Goal: Task Accomplishment & Management: Manage account settings

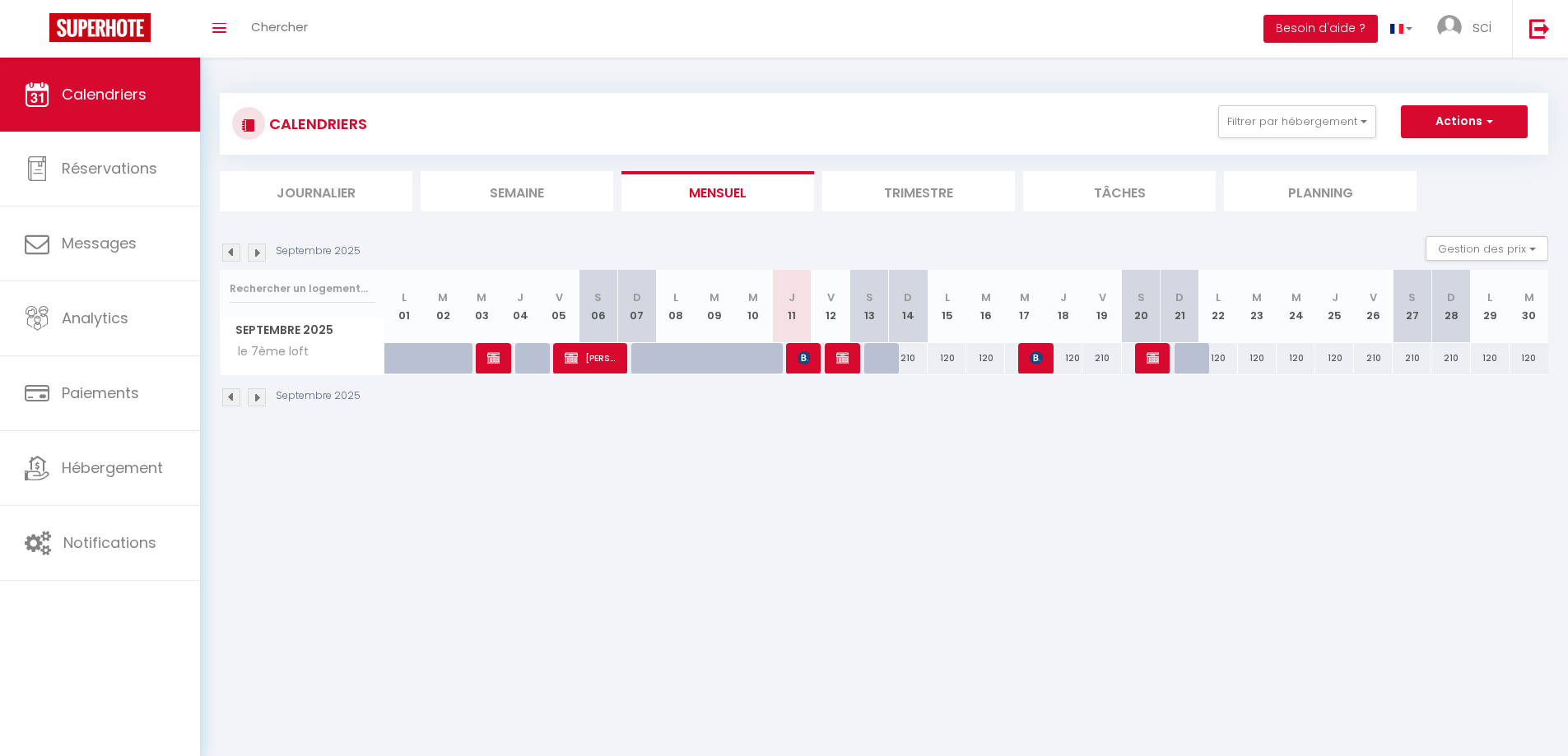
click at [912, 360] on div "210" at bounding box center [908, 358] width 39 height 30
type input "210"
type input "Dim 14 Septembre 2025"
type input "Lun 15 Septembre 2025"
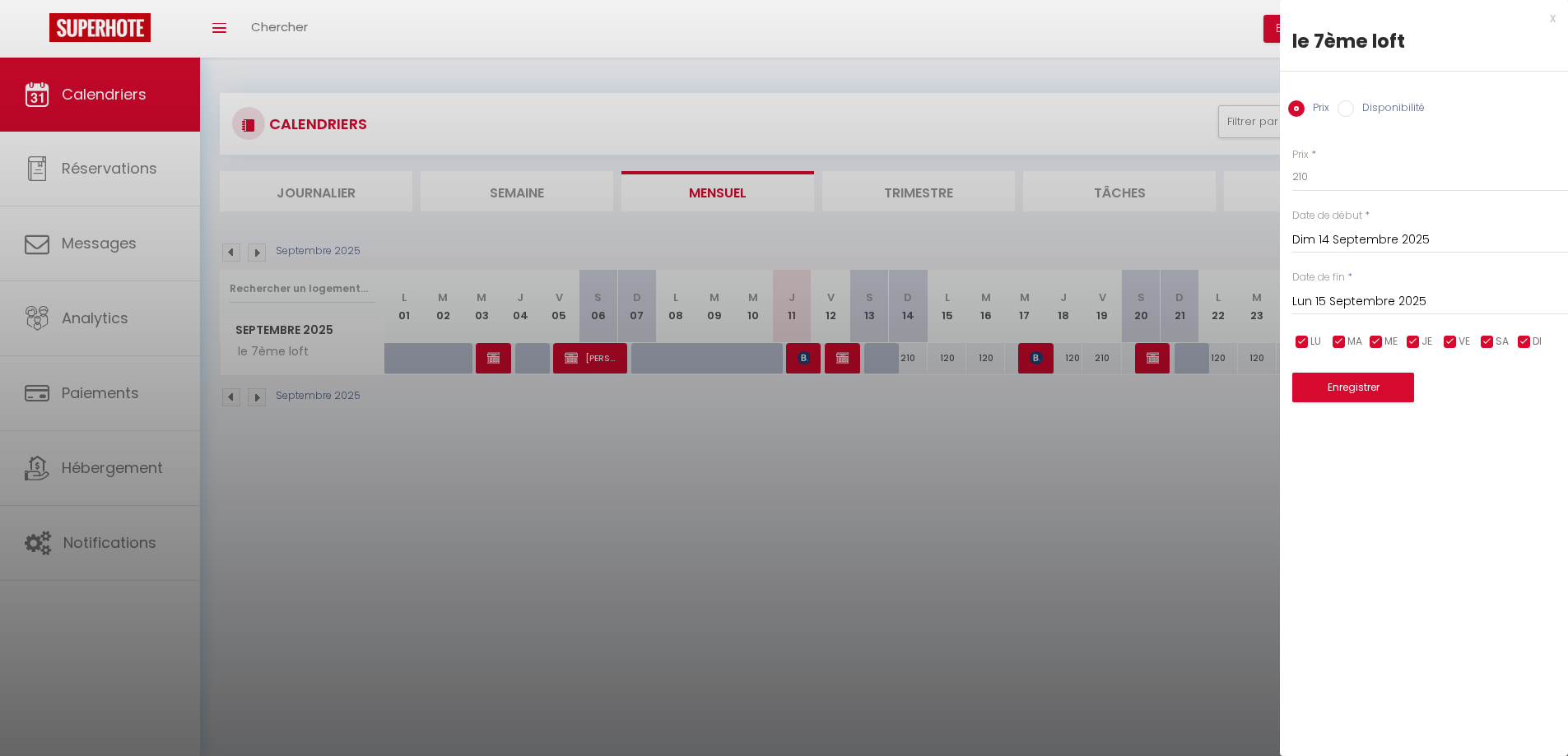
click at [1344, 112] on input "Disponibilité" at bounding box center [1345, 108] width 16 height 16
radio input "true"
radio input "false"
click at [1369, 184] on select "Disponible Indisponible" at bounding box center [1429, 178] width 276 height 31
select select "0"
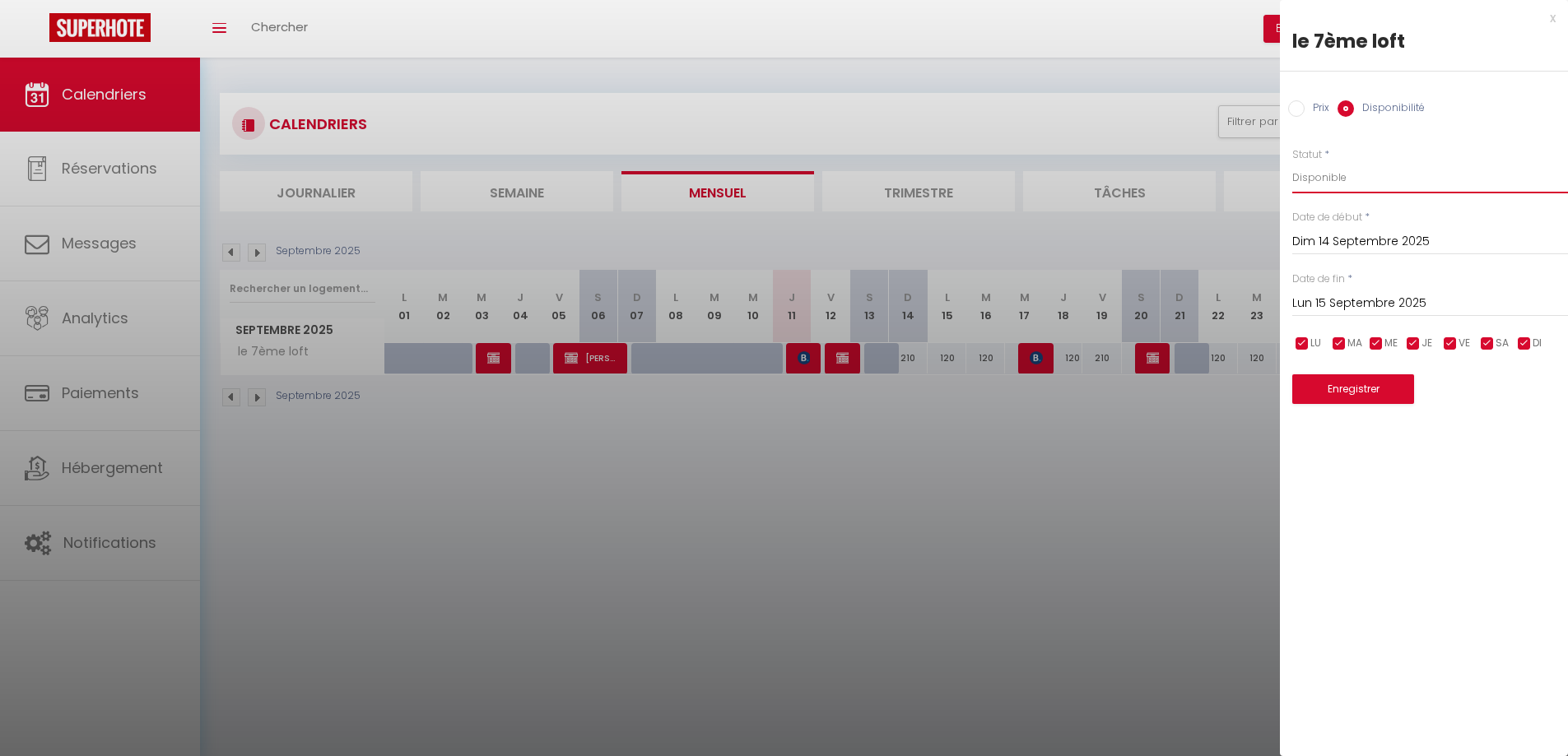
click at [1292, 162] on select "Disponible Indisponible" at bounding box center [1429, 178] width 276 height 31
click at [1367, 392] on button "Enregistrer" at bounding box center [1352, 389] width 122 height 30
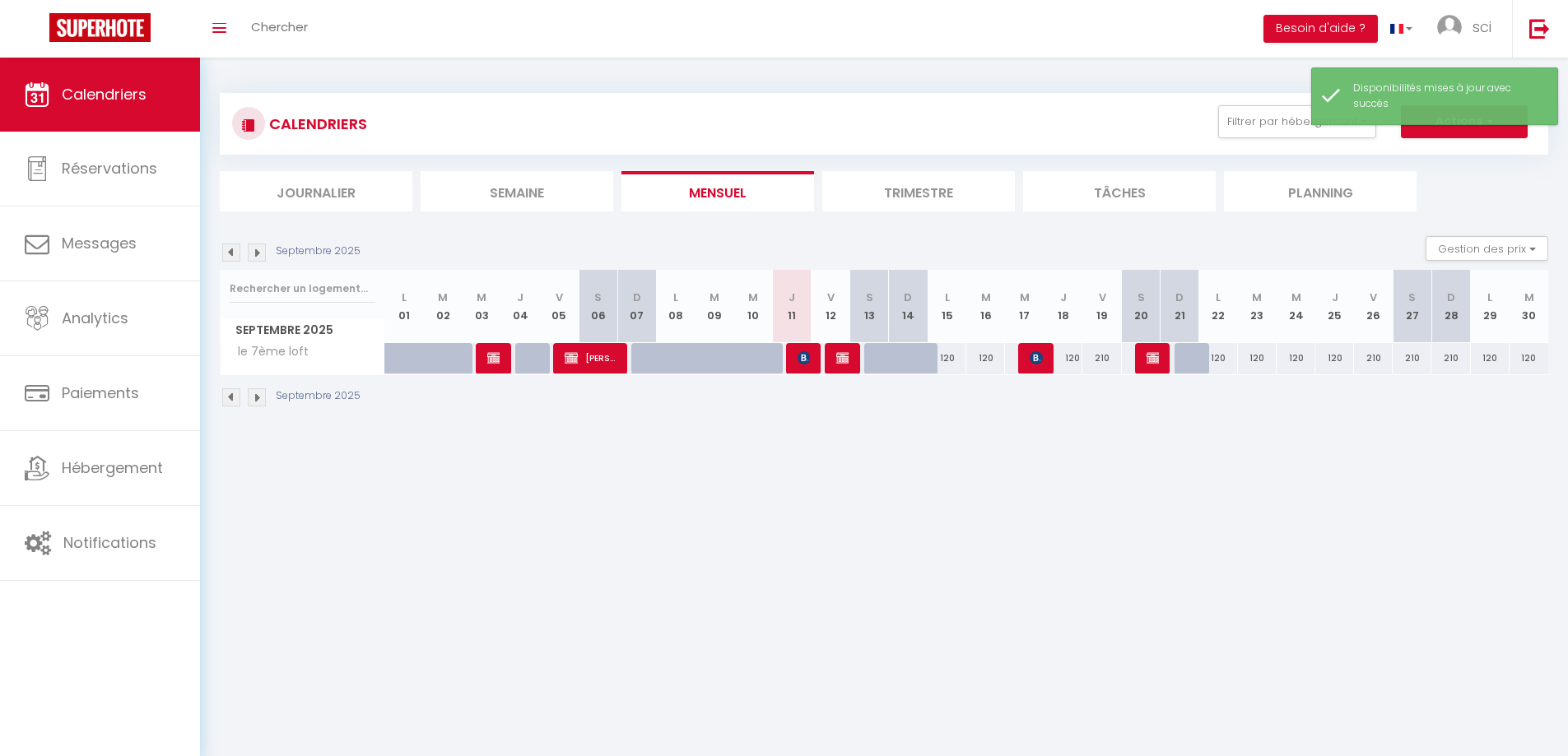
click at [1145, 512] on body "🟢 Des questions ou besoin d'assistance pour la migration AirBnB? Connectez-vous…" at bounding box center [784, 436] width 1568 height 756
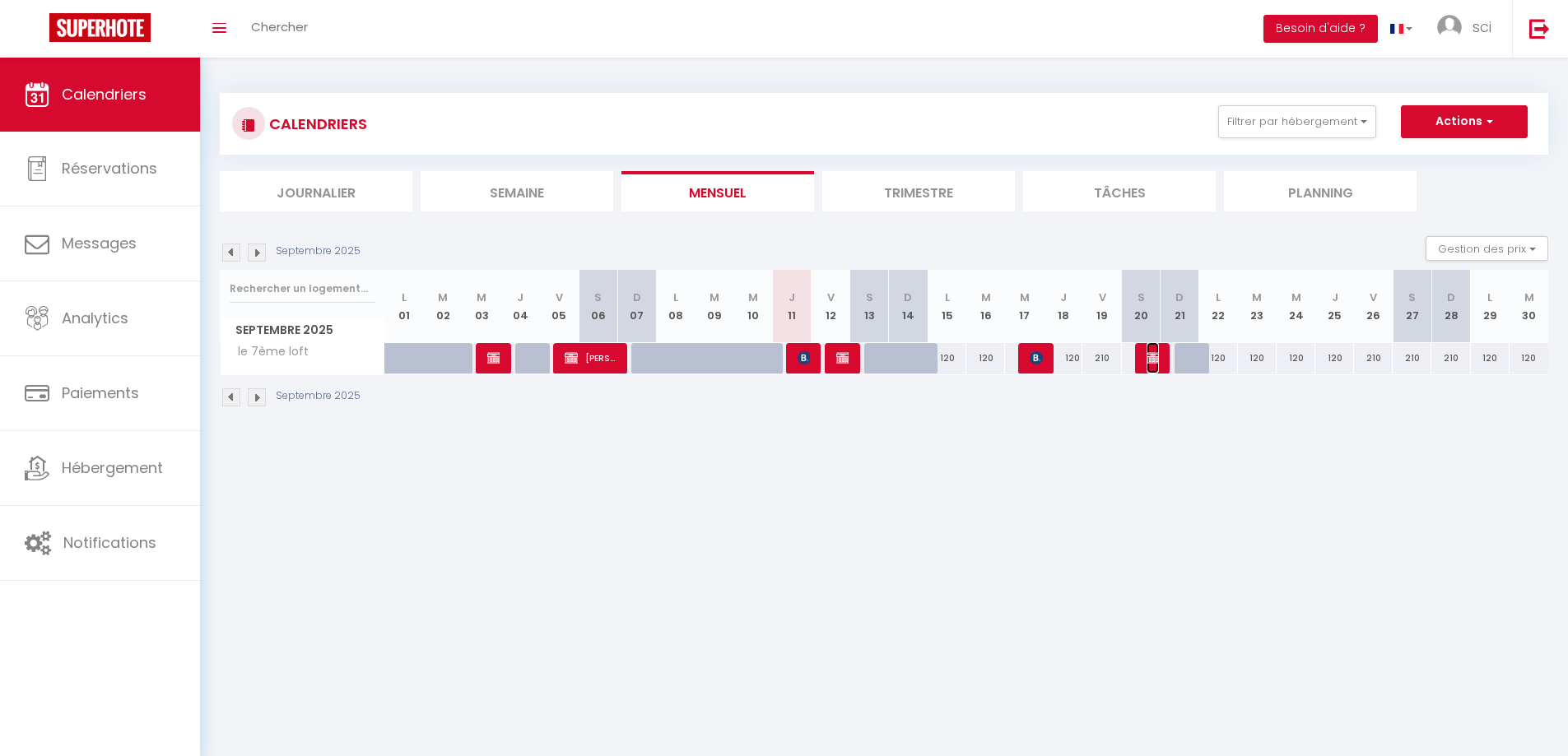
click at [1158, 357] on img at bounding box center [1153, 358] width 14 height 14
select select "OK"
select select "KO"
select select "0"
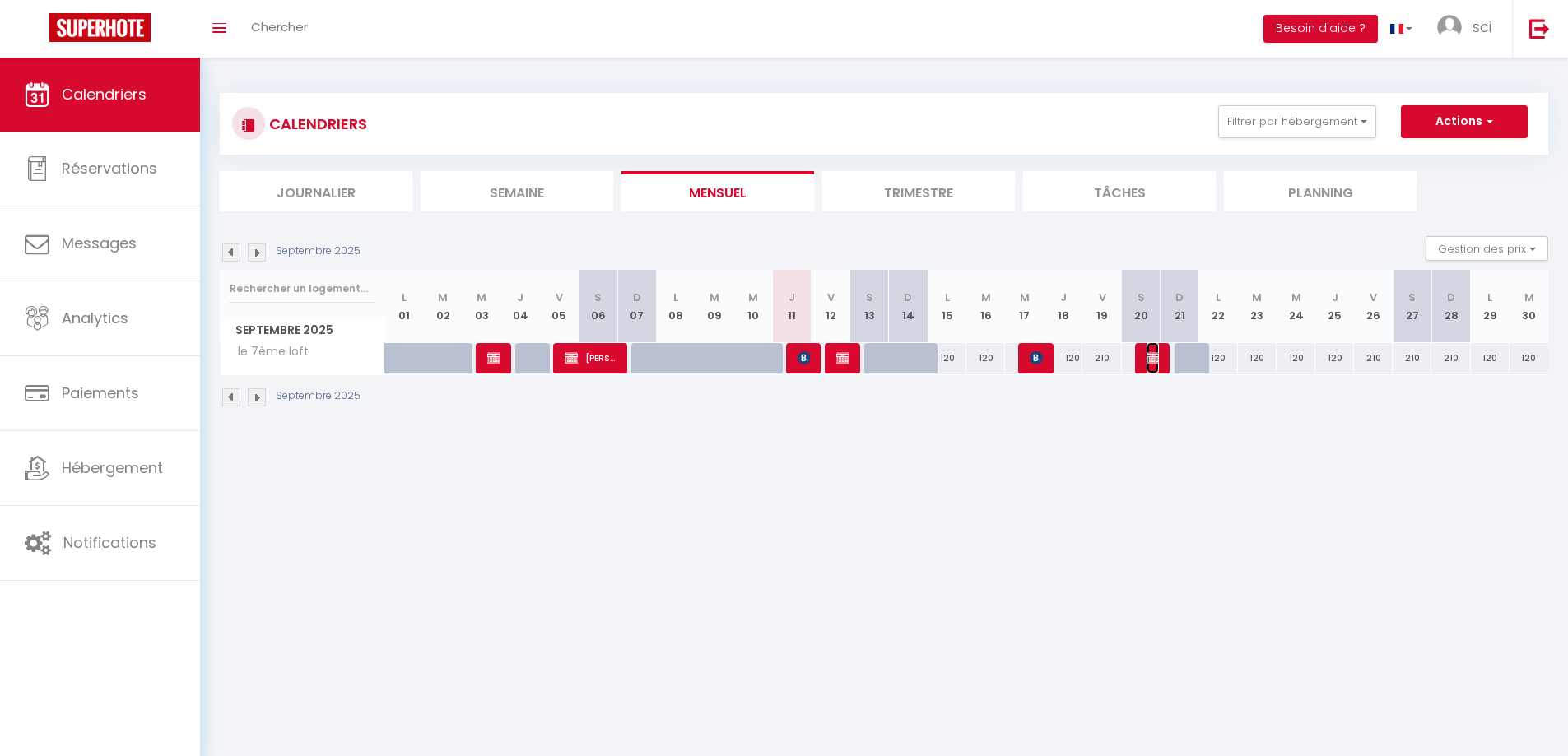
select select "1"
select select
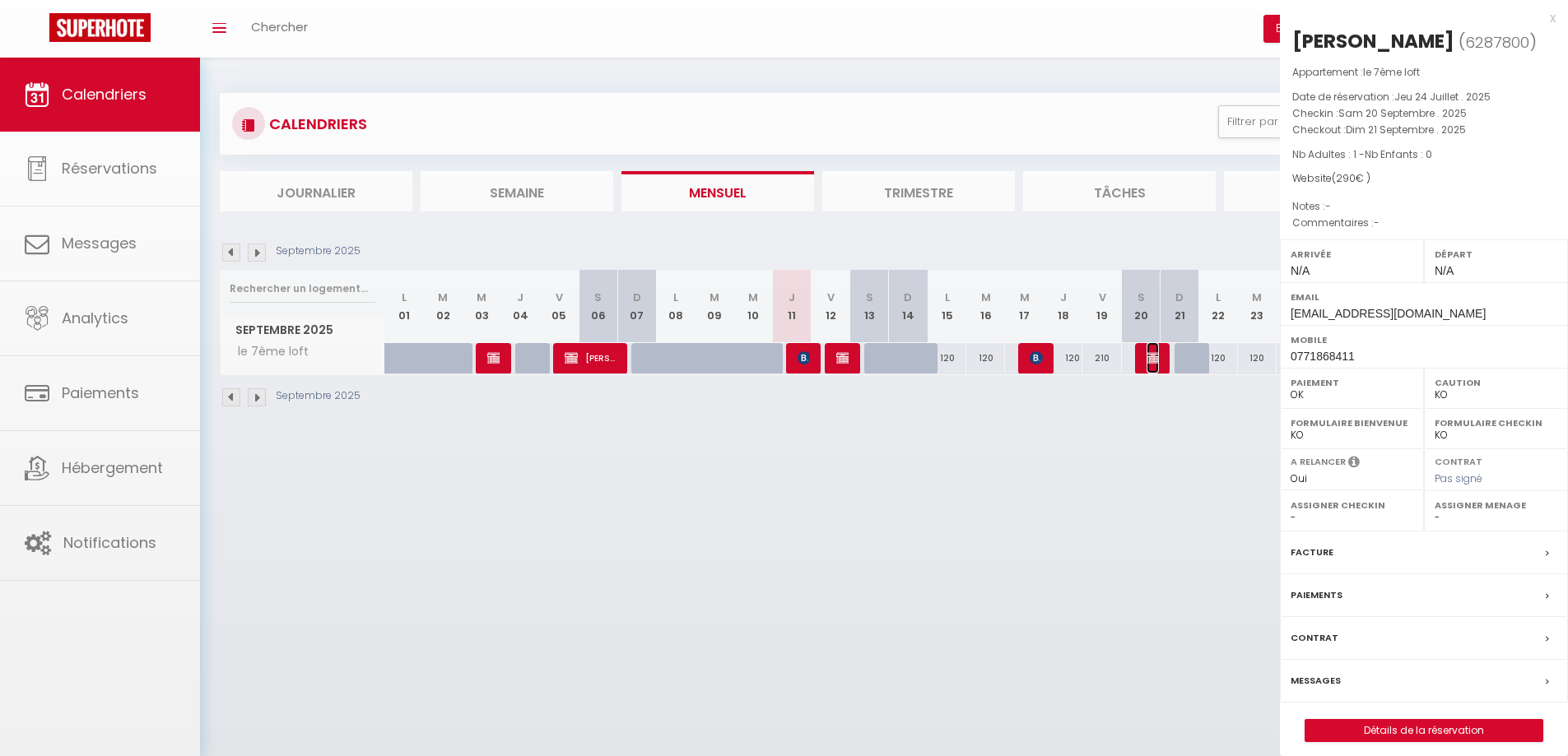
select select "31067"
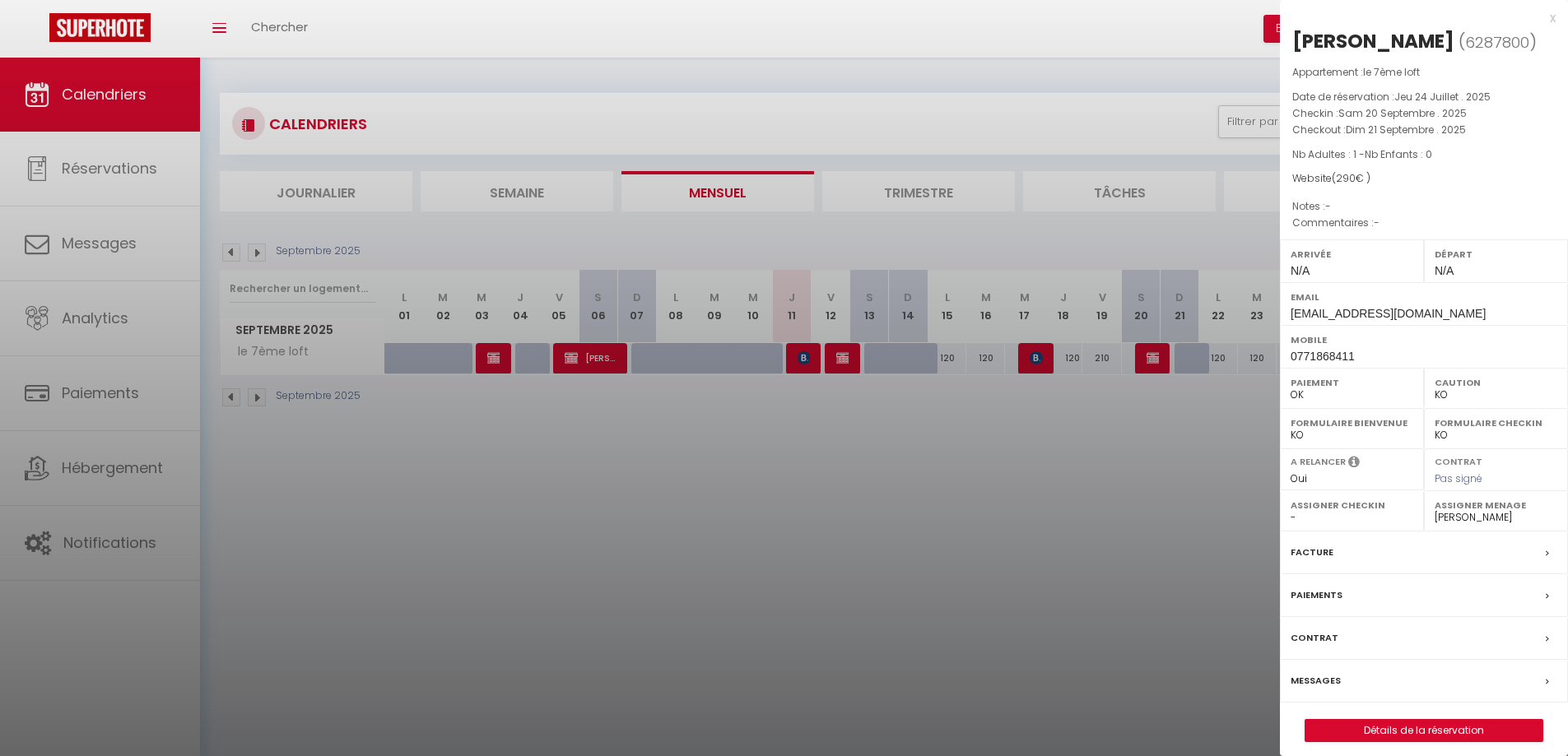
click at [1142, 519] on div at bounding box center [784, 378] width 1568 height 756
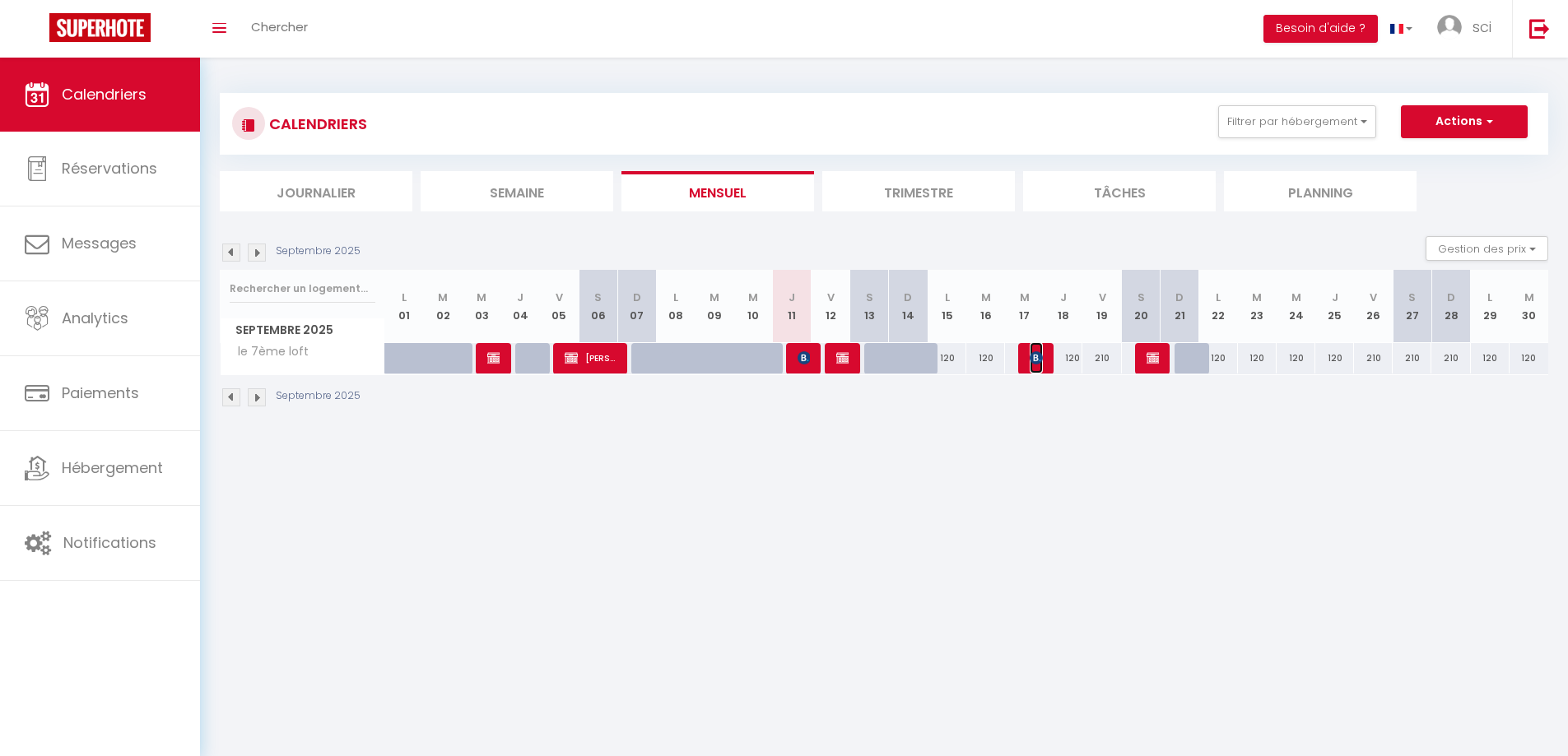
click at [1031, 359] on img at bounding box center [1036, 358] width 14 height 14
select select "OK"
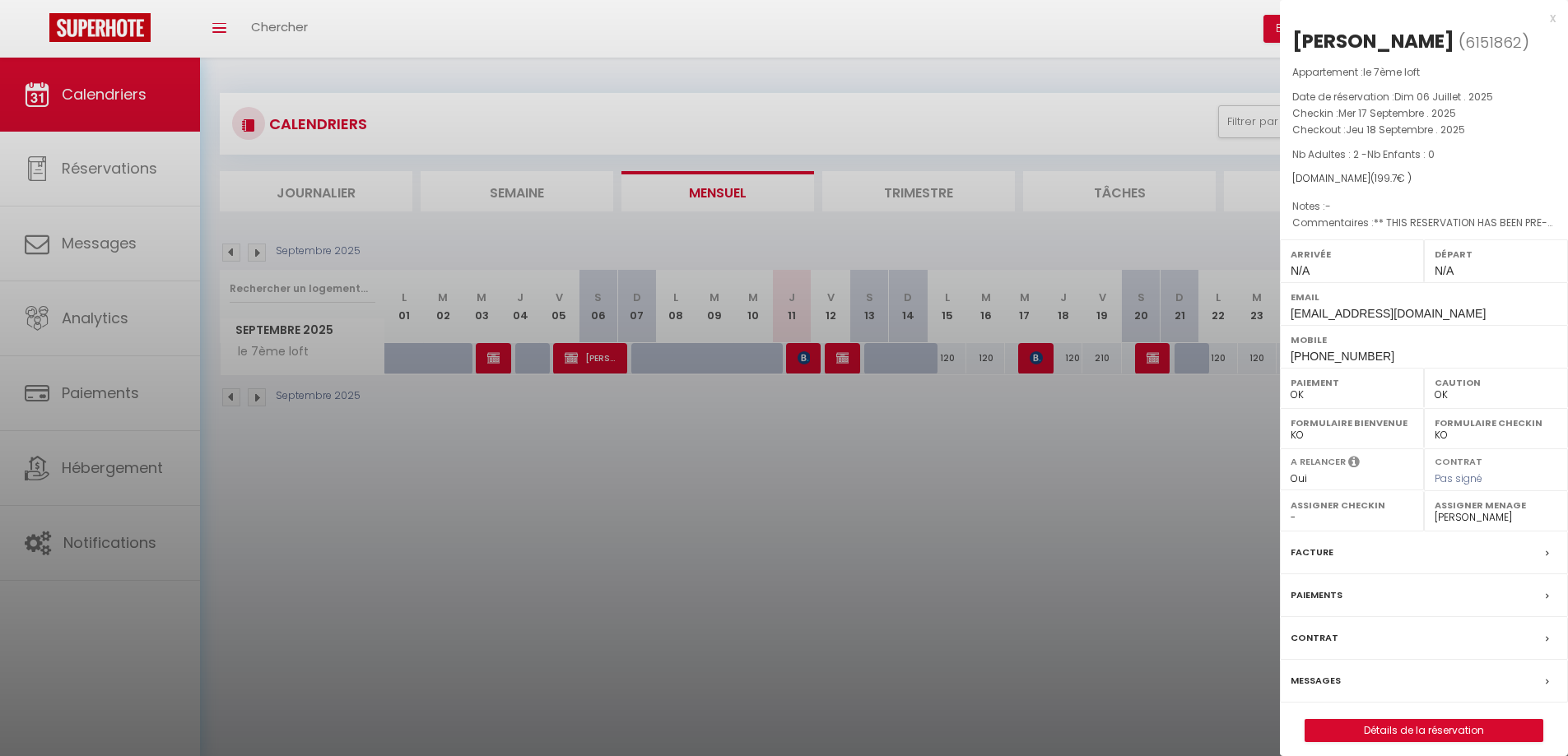
click at [1054, 533] on div at bounding box center [784, 378] width 1568 height 756
